Goal: Task Accomplishment & Management: Complete application form

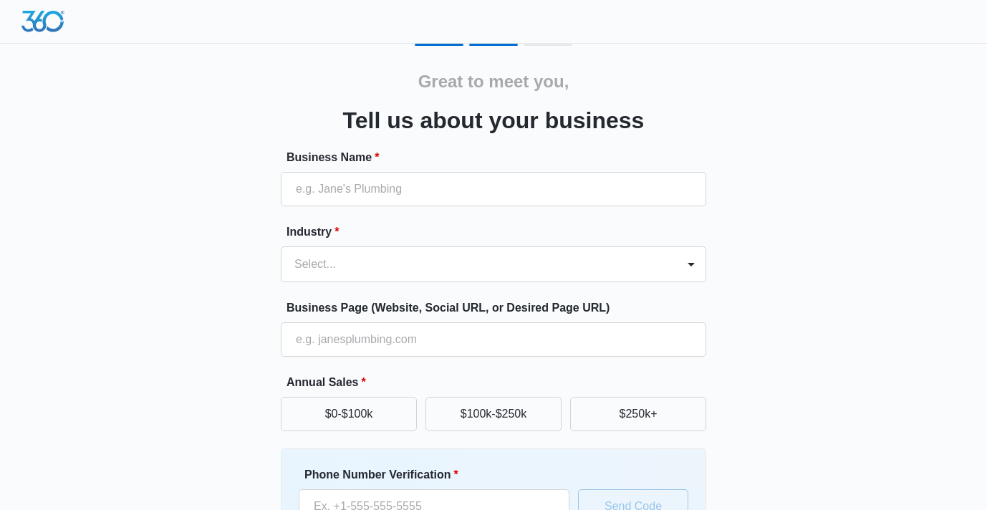
scroll to position [12, 0]
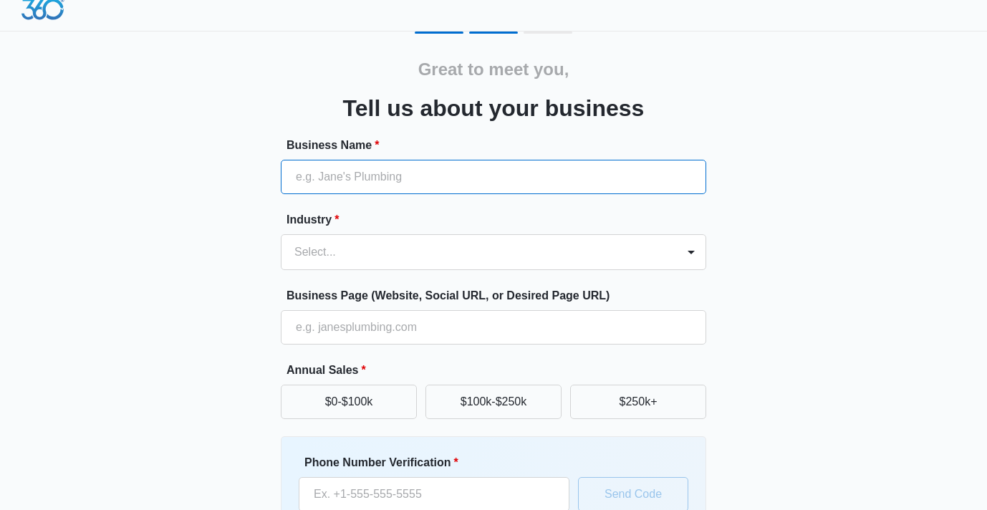
paste input "VD Professional Carpentry"
type input "VD Professional Carpentry"
click at [369, 261] on div at bounding box center [476, 252] width 364 height 20
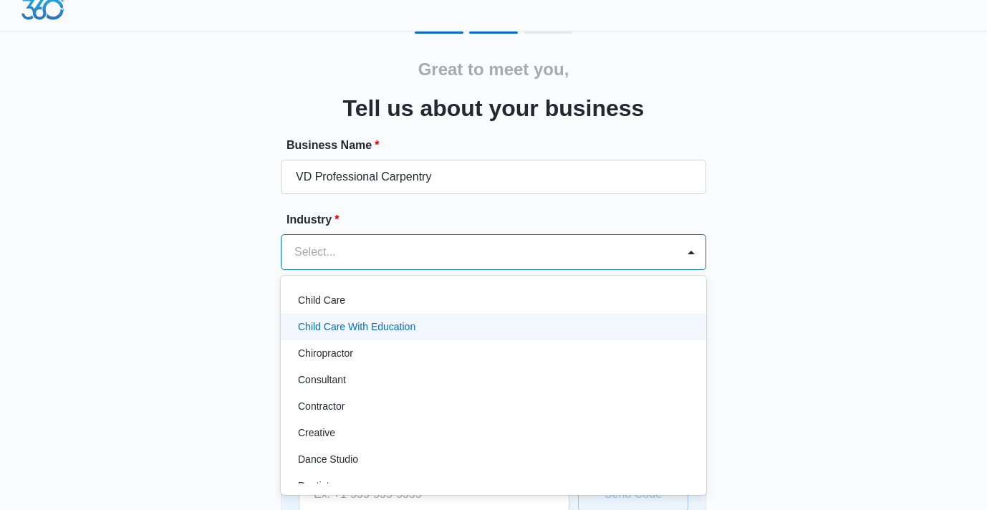
scroll to position [137, 0]
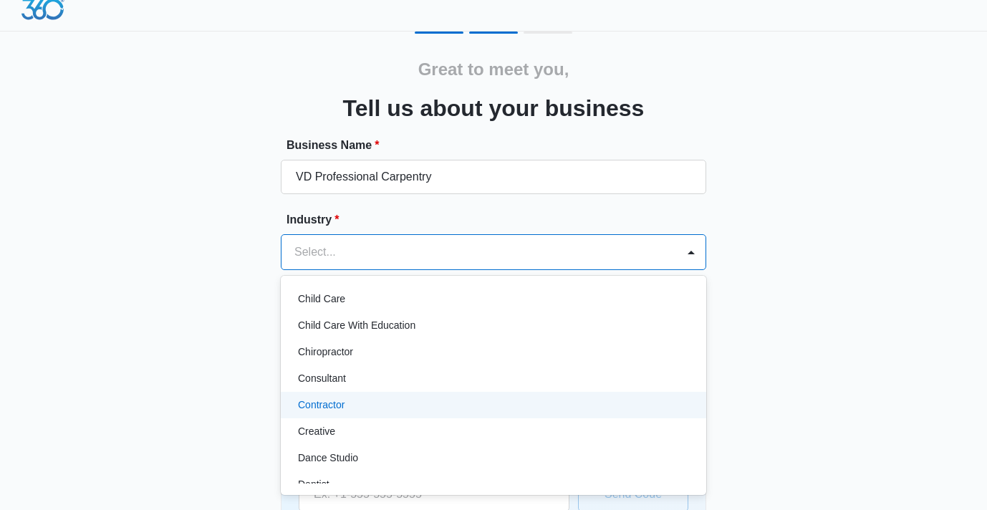
click at [337, 399] on p "Contractor" at bounding box center [321, 405] width 47 height 15
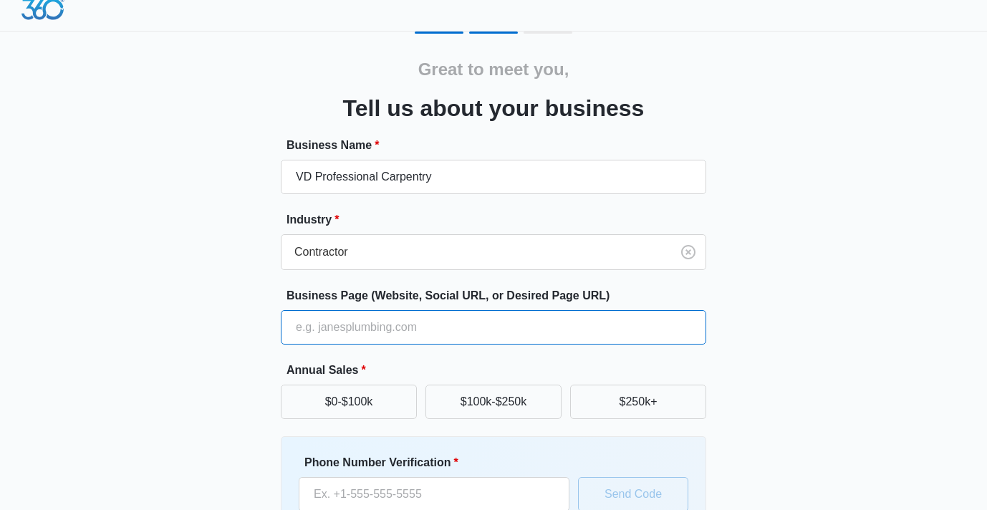
paste input "https://vdprocarpentry.com"
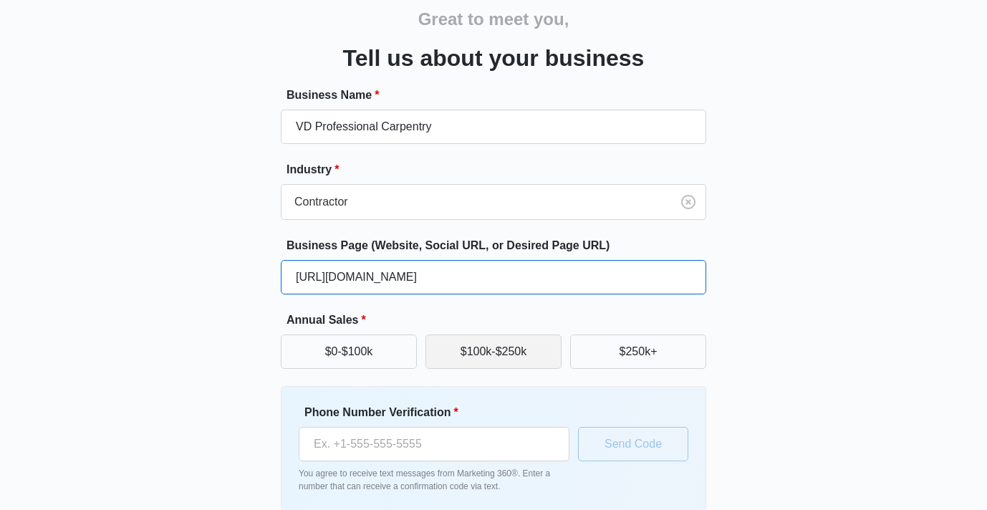
scroll to position [122, 0]
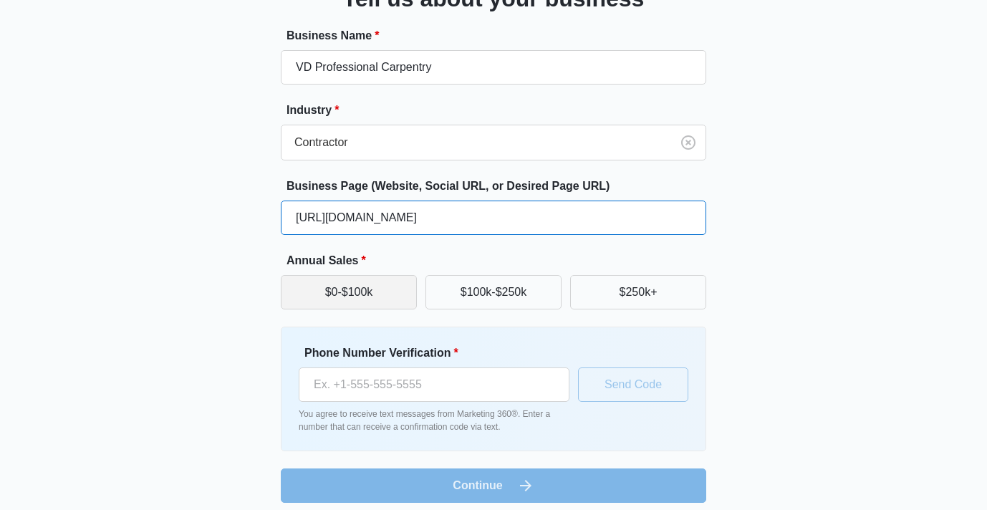
type input "https://vdprocarpentry.com"
click at [389, 292] on button "$0-$100k" at bounding box center [349, 292] width 136 height 34
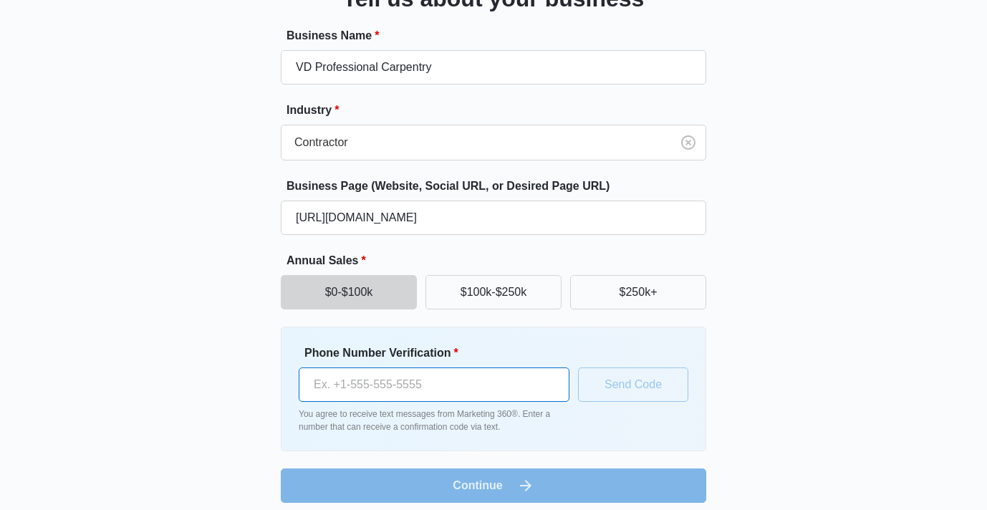
paste input "(773) 808-3507"
type input "(773) 808-3507"
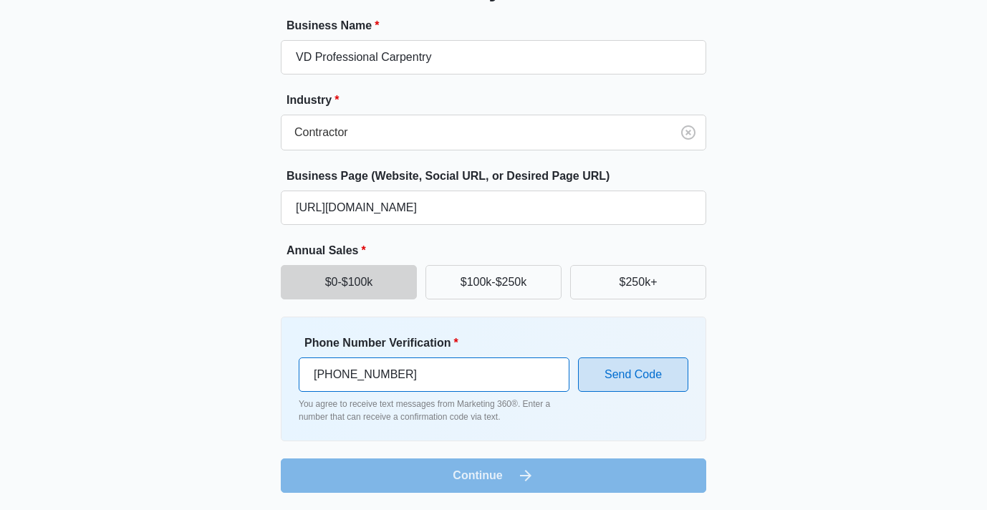
scroll to position [132, 0]
click at [461, 380] on input "(773) 808-3507" at bounding box center [434, 374] width 271 height 34
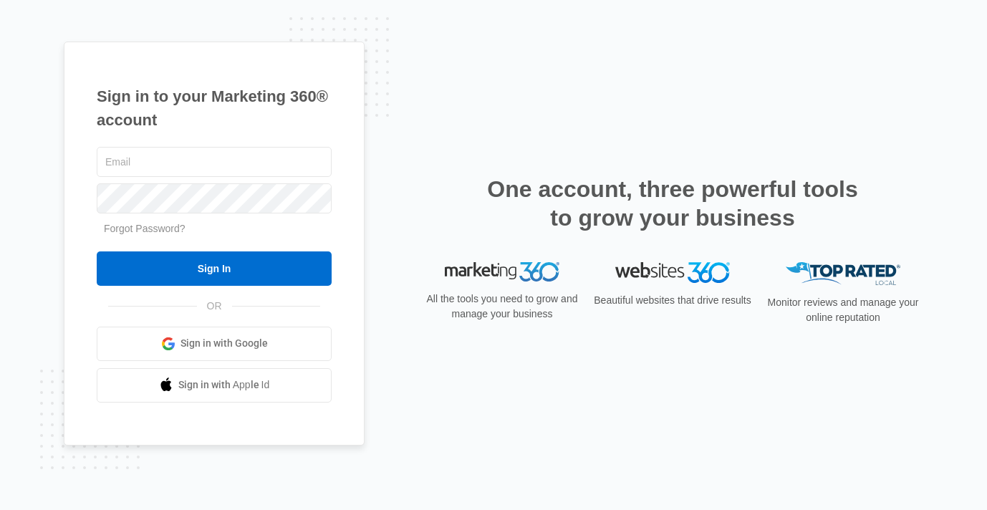
click at [339, 218] on div "Sign in to your Marketing 360® account Forgot Password? Sign In OR Sign in with…" at bounding box center [214, 244] width 301 height 404
click at [243, 337] on span "Sign in with Google" at bounding box center [224, 343] width 87 height 15
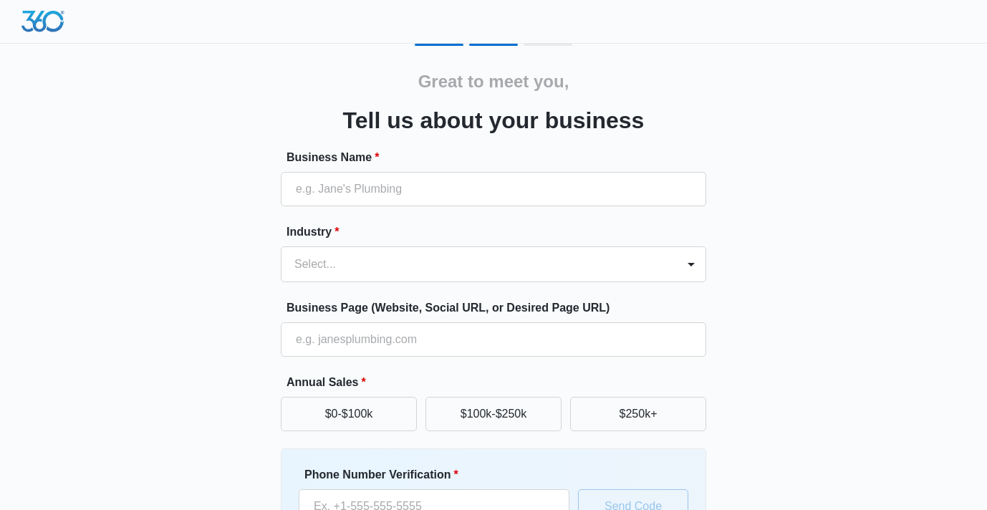
click at [539, 39] on div at bounding box center [493, 22] width 987 height 44
click at [509, 73] on h2 "Great to meet you," at bounding box center [493, 82] width 151 height 26
click at [67, 28] on div at bounding box center [493, 22] width 987 height 44
click at [47, 22] on img at bounding box center [42, 21] width 43 height 21
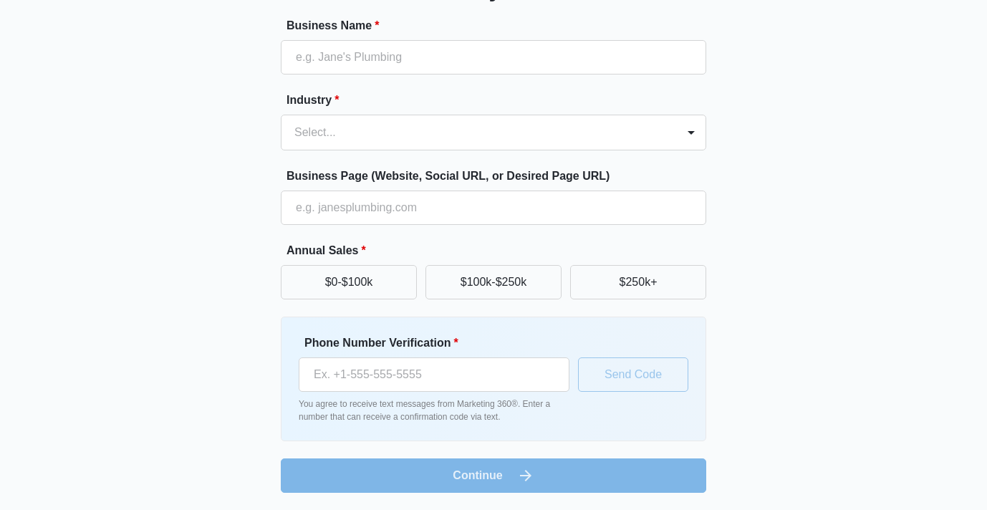
scroll to position [132, 0]
